Goal: Task Accomplishment & Management: Manage account settings

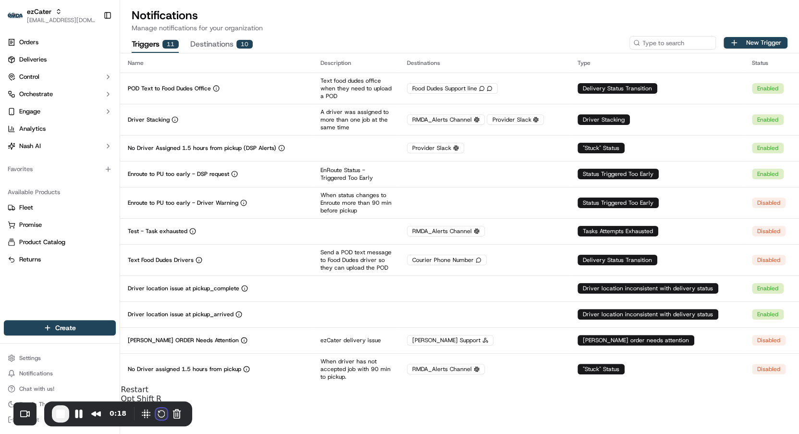
click at [165, 416] on button "Restart Recording" at bounding box center [162, 414] width 12 height 12
click at [745, 46] on button "New Trigger" at bounding box center [755, 43] width 64 height 12
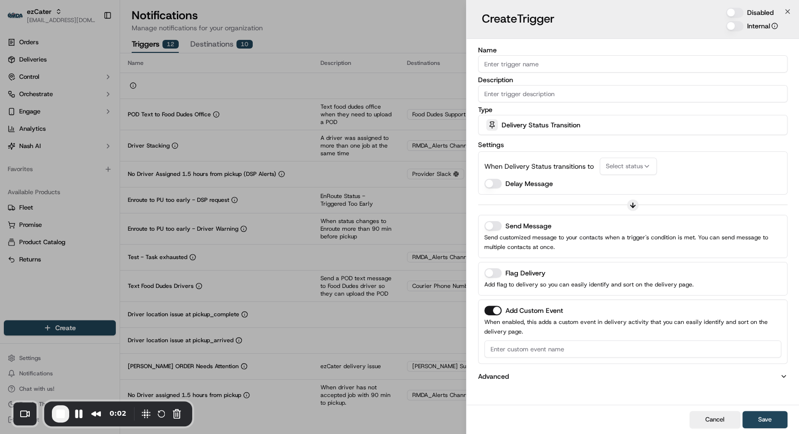
click at [563, 122] on span "Delivery Status Transition" at bounding box center [540, 125] width 79 height 10
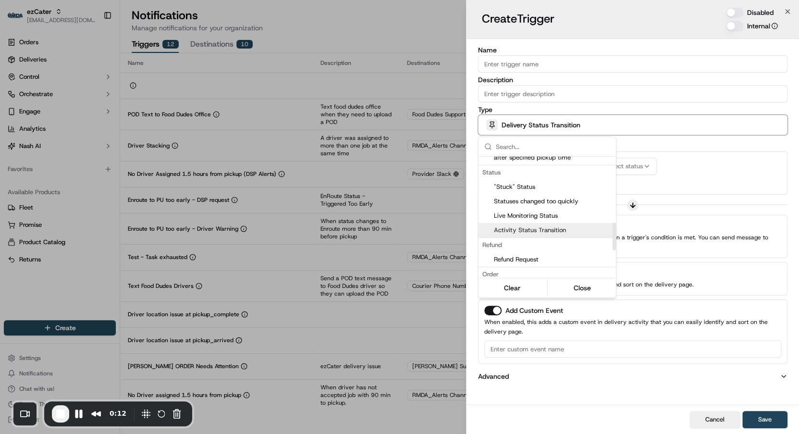
scroll to position [294, 0]
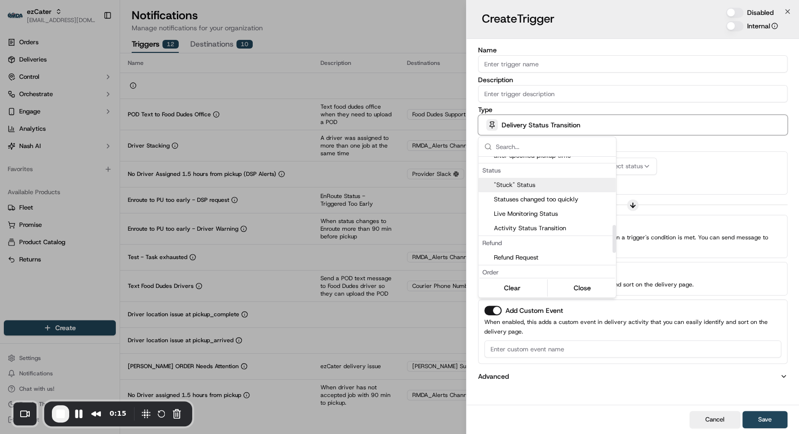
click at [541, 189] on div ""Stuck" Status" at bounding box center [546, 185] width 137 height 14
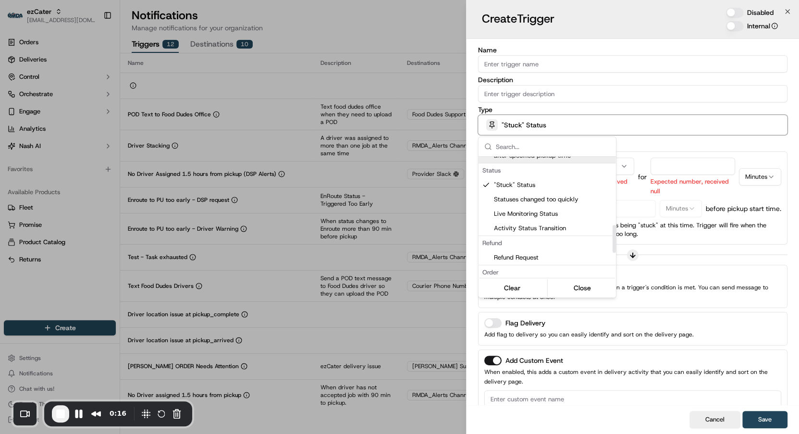
click at [635, 158] on div at bounding box center [399, 217] width 799 height 434
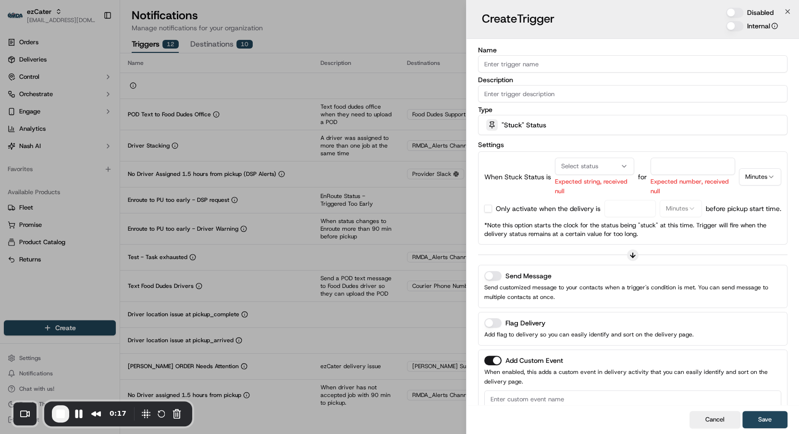
click at [605, 166] on div "Select status" at bounding box center [594, 166] width 74 height 9
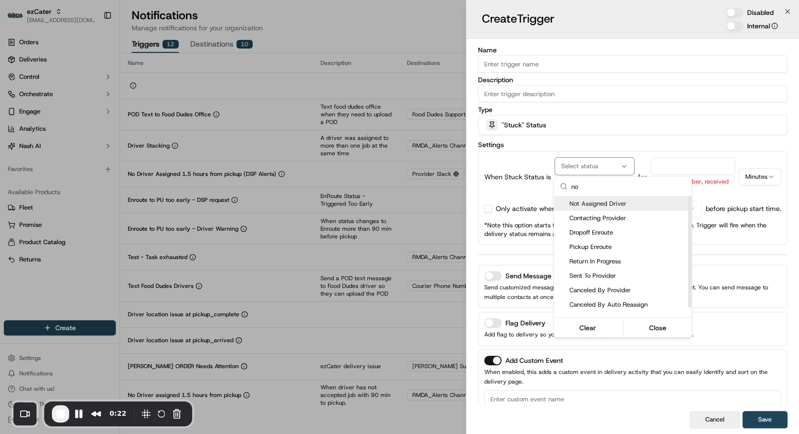
type input "no"
click at [601, 205] on span "Not Assigned Driver" at bounding box center [628, 203] width 118 height 9
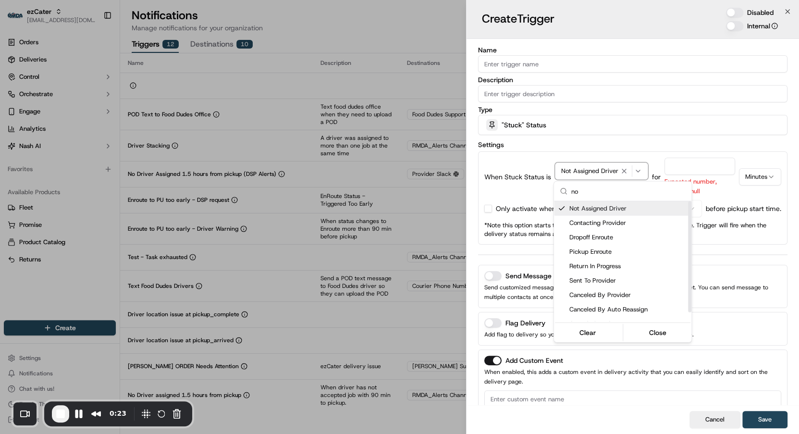
click at [681, 167] on div at bounding box center [399, 217] width 799 height 434
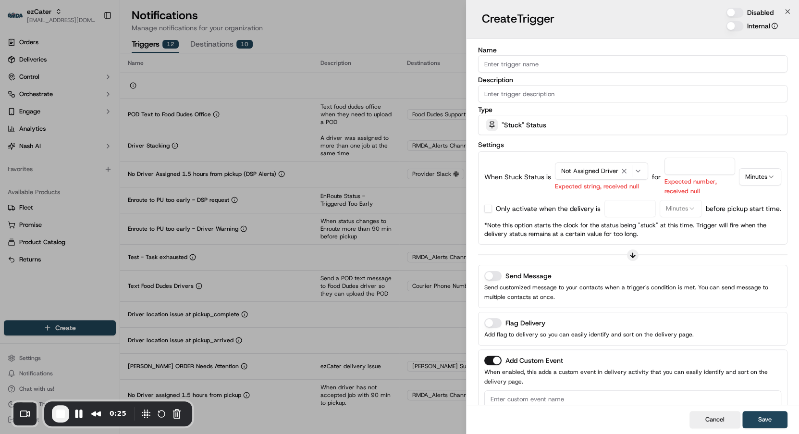
click at [681, 165] on input "number" at bounding box center [699, 166] width 71 height 17
type input "24"
click at [754, 175] on button "Minutes" at bounding box center [760, 176] width 42 height 17
click at [489, 209] on button "button" at bounding box center [488, 209] width 8 height 8
click at [633, 211] on input "number" at bounding box center [629, 208] width 51 height 17
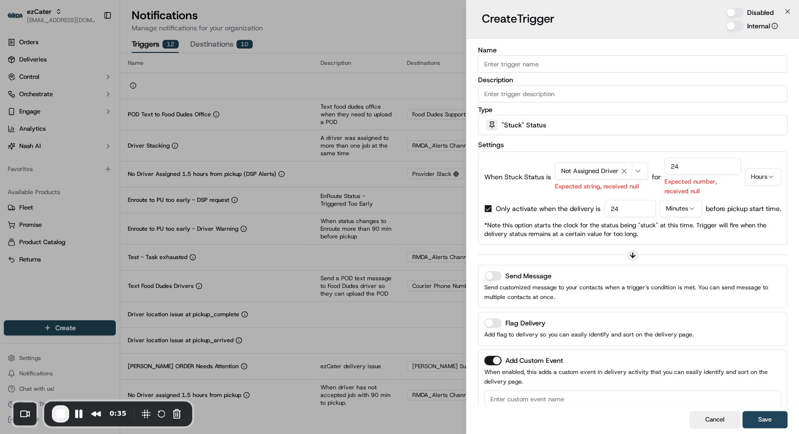
type input "24"
click at [678, 207] on button "Minutes" at bounding box center [680, 208] width 42 height 17
click at [740, 210] on p "before pickup start time." at bounding box center [743, 209] width 75 height 10
click at [634, 252] on icon at bounding box center [633, 255] width 8 height 8
click at [631, 253] on icon at bounding box center [633, 255] width 8 height 8
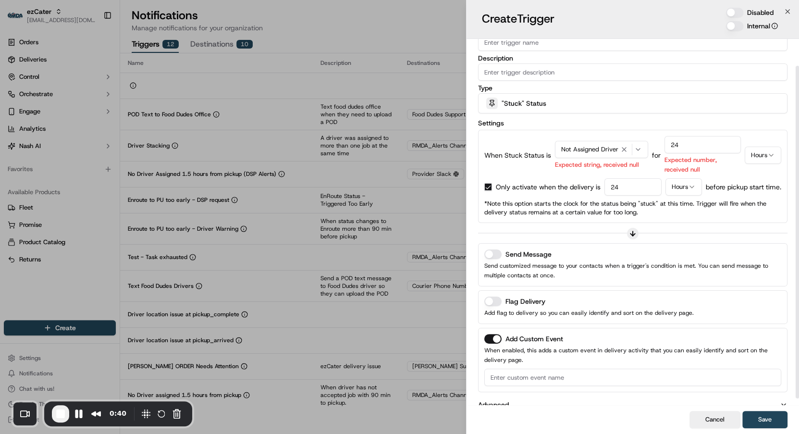
scroll to position [36, 0]
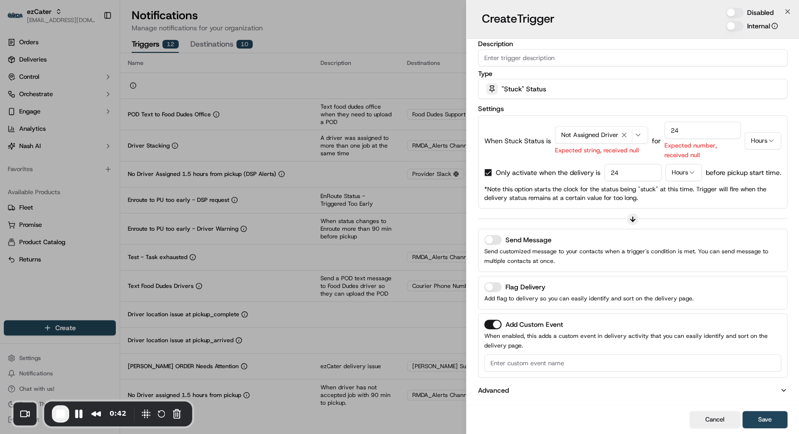
click at [488, 325] on button "Add Custom Event" at bounding box center [492, 324] width 17 height 10
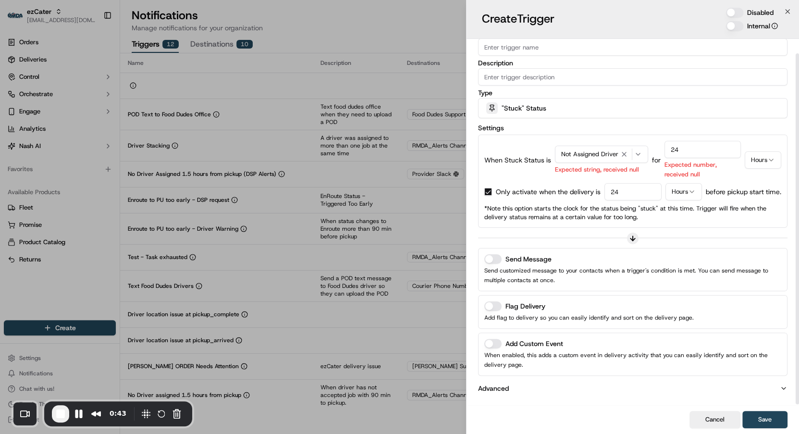
scroll to position [15, 0]
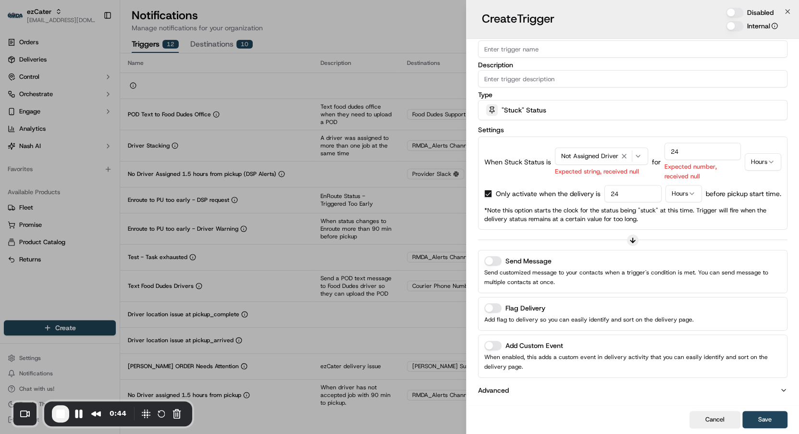
click at [492, 261] on button "Send Message" at bounding box center [492, 261] width 17 height 10
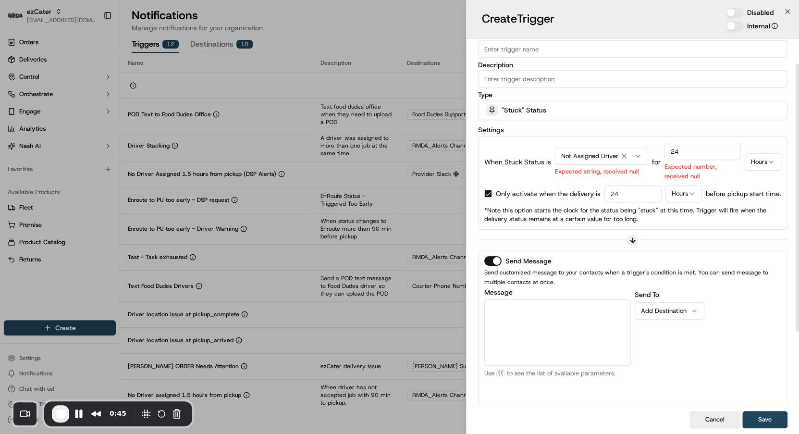
scroll to position [55, 0]
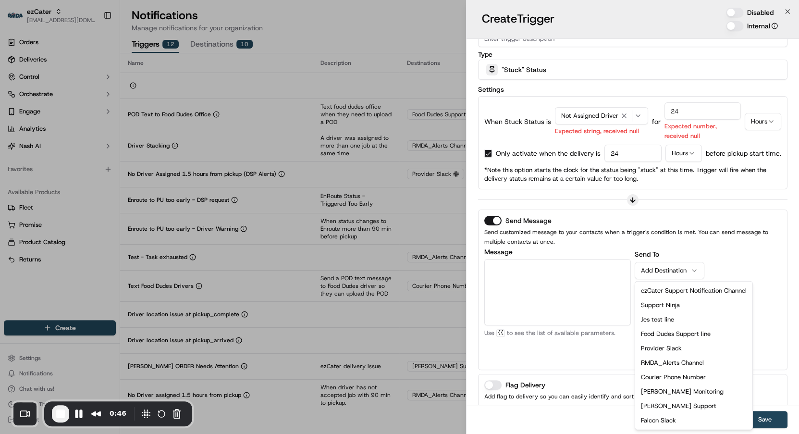
click at [655, 271] on div "Add Destination" at bounding box center [665, 270] width 49 height 9
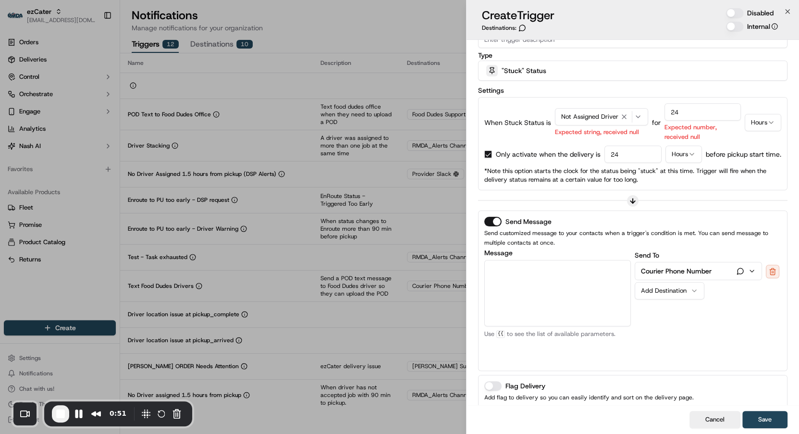
click at [695, 264] on button "Courier Phone Number" at bounding box center [698, 270] width 126 height 17
click at [777, 272] on button at bounding box center [772, 271] width 13 height 13
click at [684, 269] on div "Add Destination" at bounding box center [665, 270] width 49 height 9
click at [548, 291] on textarea "Message" at bounding box center [557, 293] width 146 height 66
click at [512, 267] on textarea "Jobs availabele" at bounding box center [557, 293] width 146 height 66
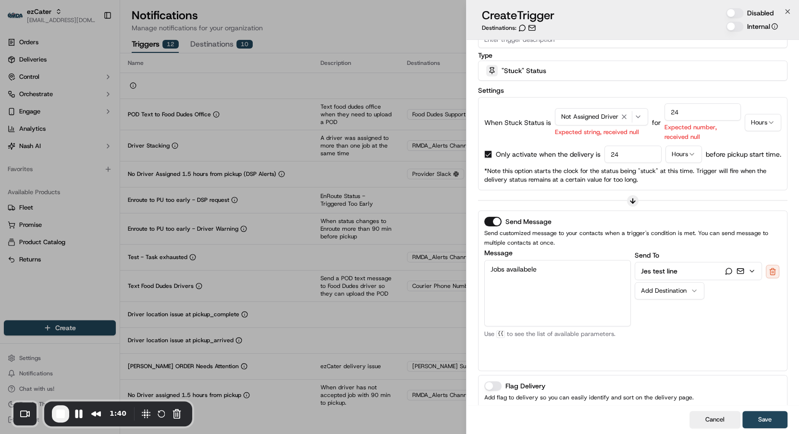
click at [512, 267] on textarea "Jobs availabele" at bounding box center [557, 293] width 146 height 66
click at [548, 263] on textarea "Jobs availabele" at bounding box center [557, 293] width 146 height 66
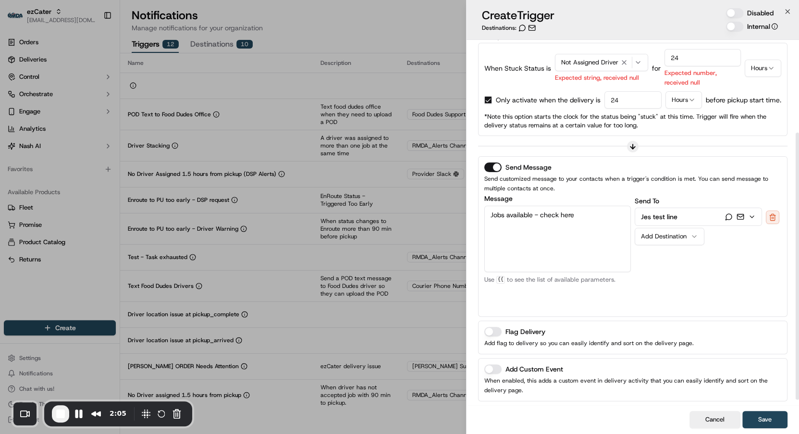
scroll to position [133, 0]
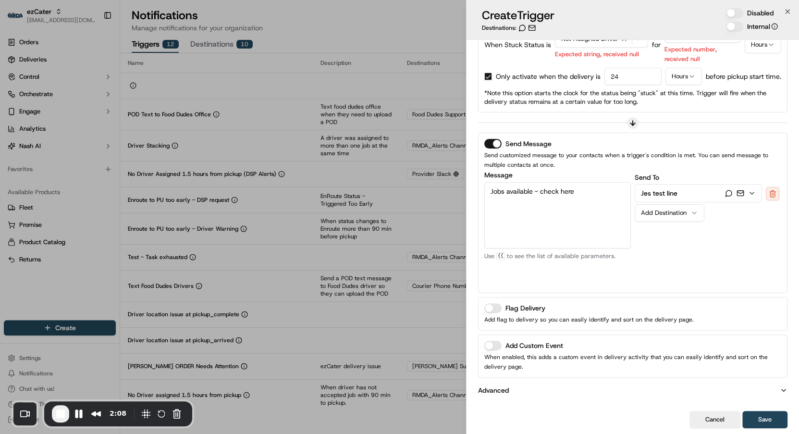
type textarea "Jobs available - check here"
click at [536, 391] on button "Advanced" at bounding box center [632, 390] width 309 height 10
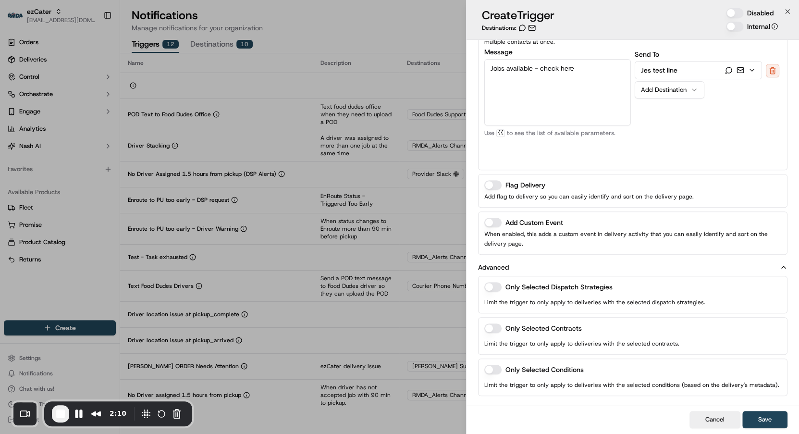
click at [500, 324] on button "button" at bounding box center [492, 328] width 17 height 10
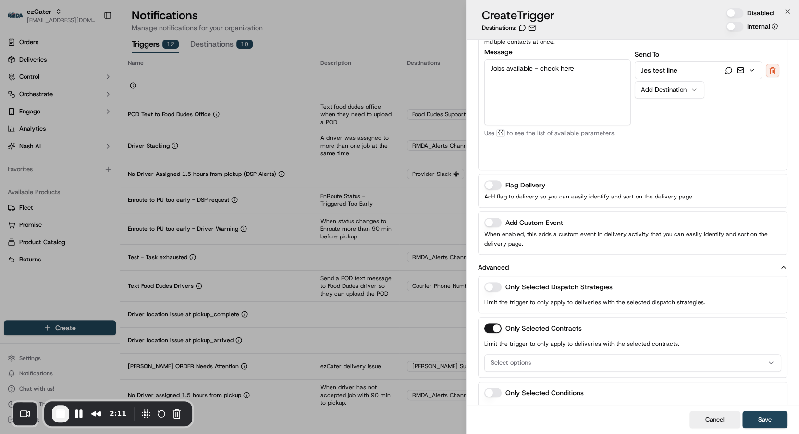
click at [523, 358] on span "Select options" at bounding box center [510, 362] width 40 height 9
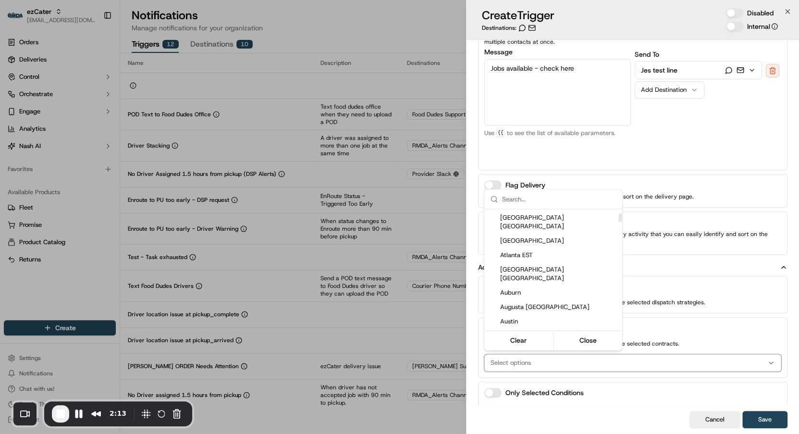
scroll to position [160, 0]
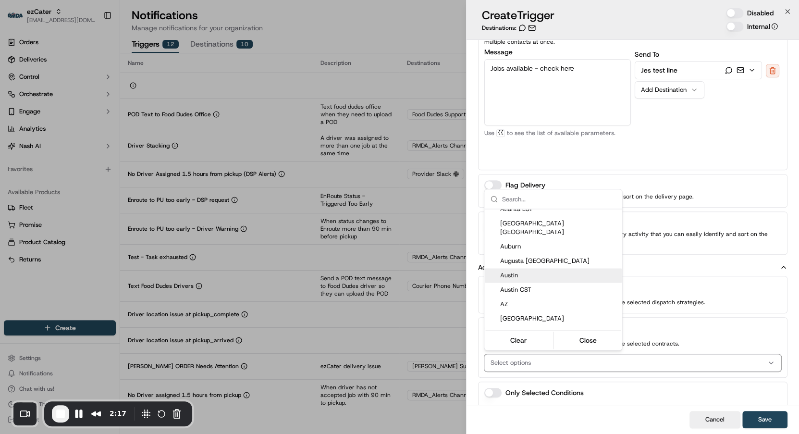
click at [764, 322] on div at bounding box center [399, 217] width 799 height 434
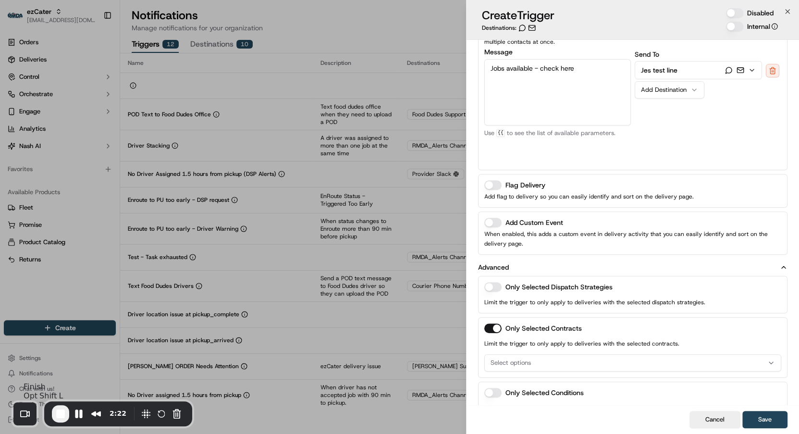
click at [66, 415] on span "End Recording" at bounding box center [61, 414] width 12 height 12
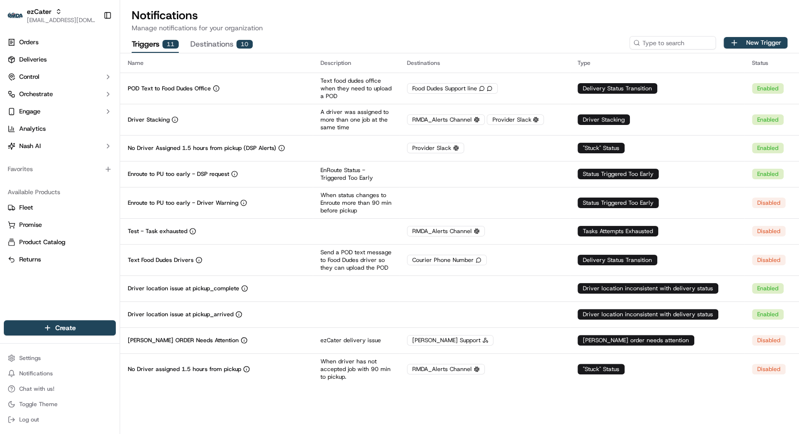
click at [230, 45] on button "Destinations 10" at bounding box center [221, 45] width 62 height 16
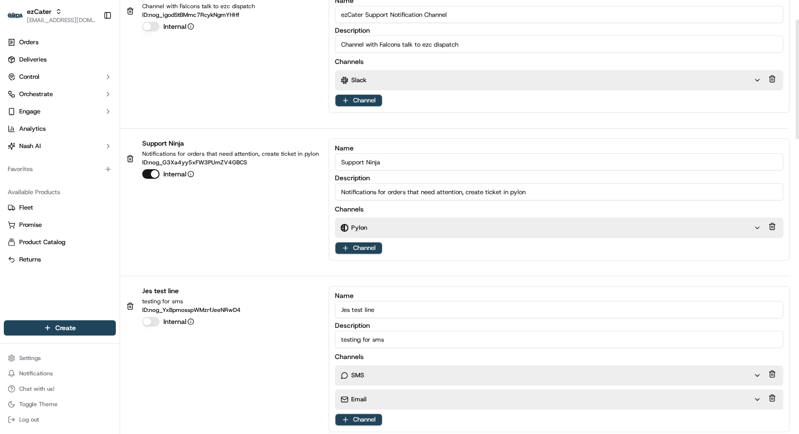
scroll to position [0, 0]
